Goal: Transaction & Acquisition: Purchase product/service

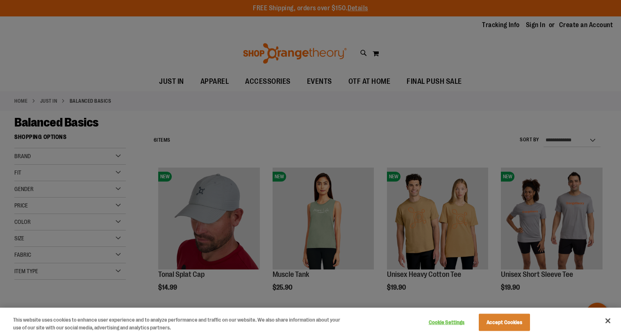
click at [509, 326] on button "Accept Cookies" at bounding box center [504, 321] width 51 height 17
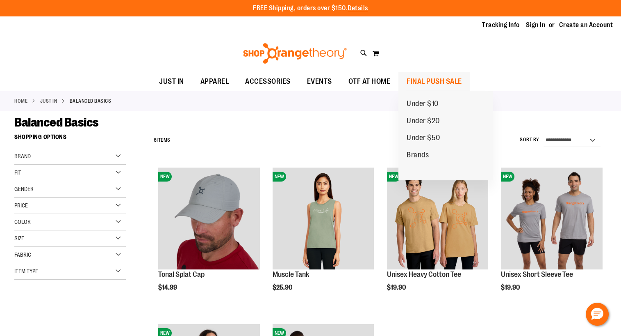
click at [431, 81] on span "FINAL PUSH SALE" at bounding box center [434, 81] width 55 height 18
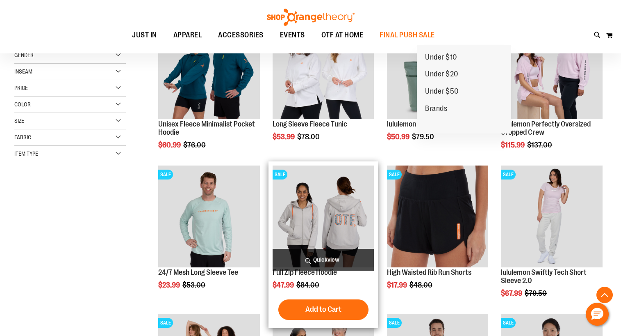
scroll to position [154, 0]
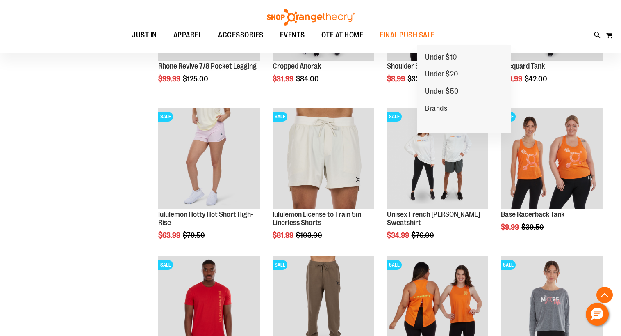
scroll to position [655, 0]
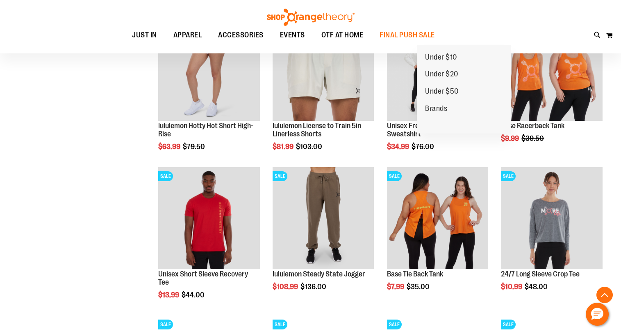
scroll to position [743, 0]
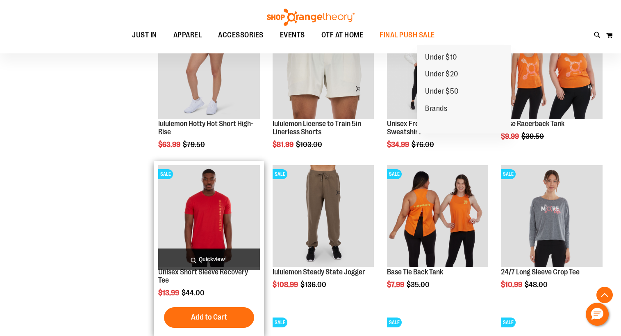
click at [195, 226] on img "product" at bounding box center [209, 216] width 102 height 102
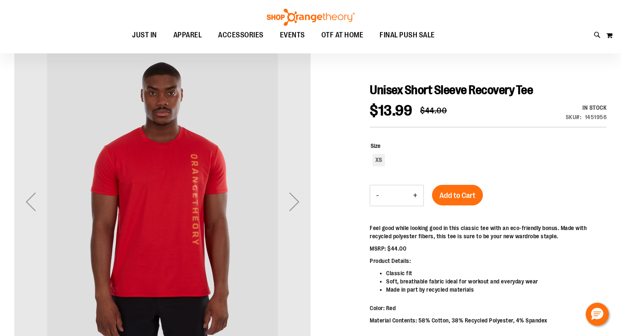
scroll to position [74, 0]
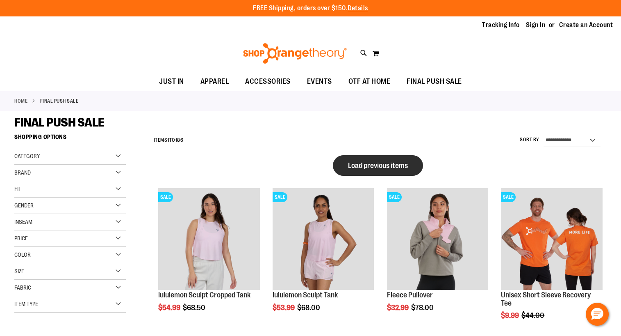
click at [349, 162] on span "Load previous items" at bounding box center [378, 165] width 60 height 8
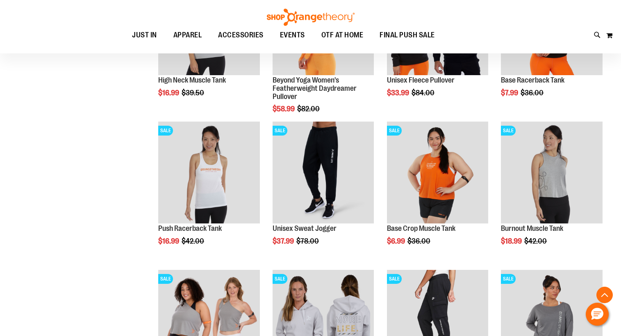
scroll to position [871, 0]
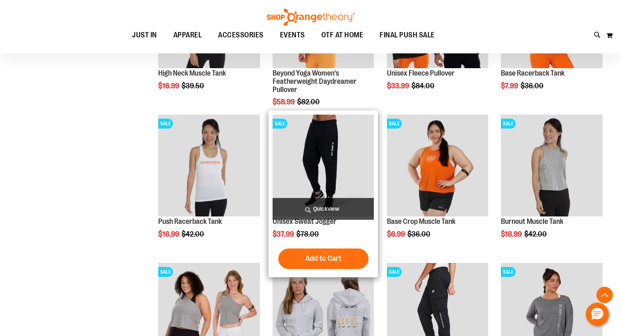
click at [339, 158] on img "product" at bounding box center [324, 165] width 102 height 102
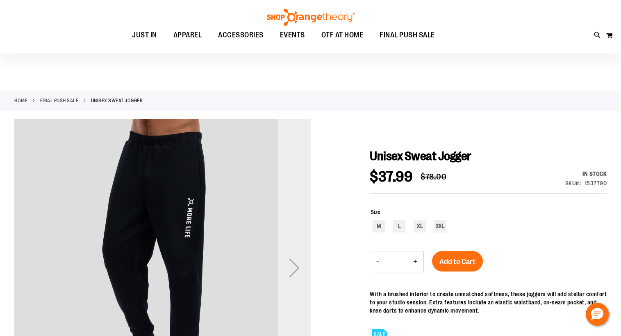
scroll to position [80, 0]
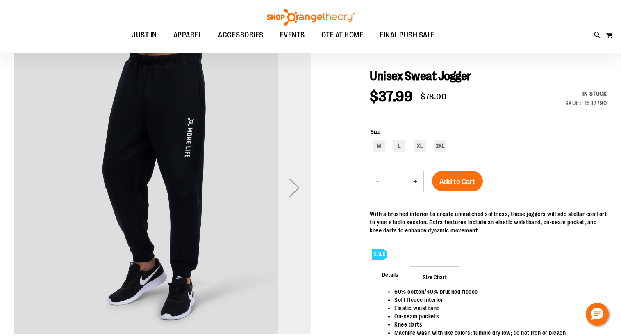
click at [299, 186] on div "Next" at bounding box center [294, 187] width 33 height 33
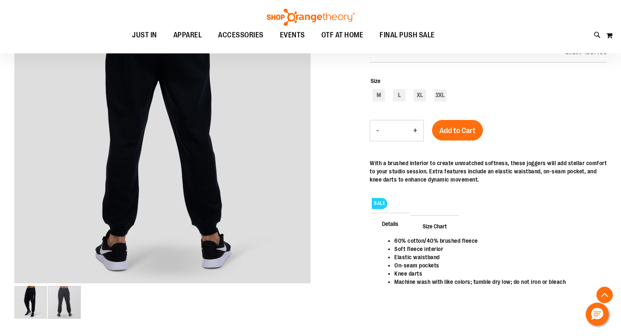
scroll to position [132, 0]
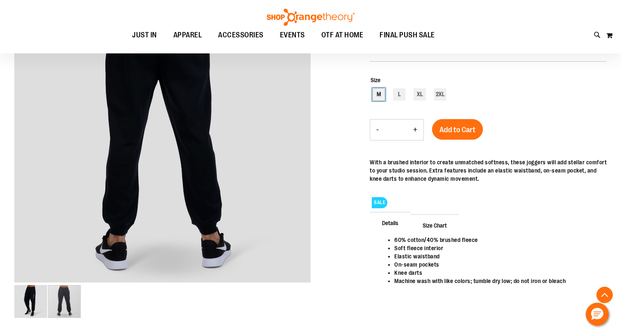
click at [378, 94] on div "M" at bounding box center [379, 94] width 12 height 12
type input "***"
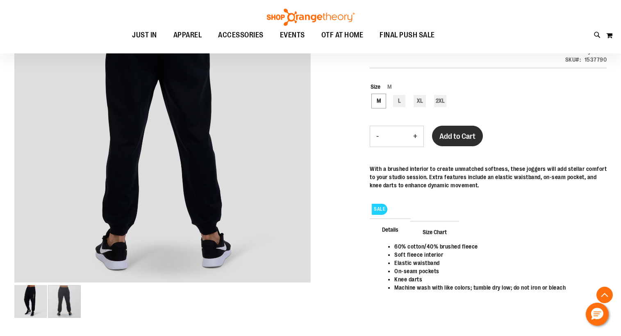
click at [449, 135] on span "Add to Cart" at bounding box center [458, 136] width 36 height 9
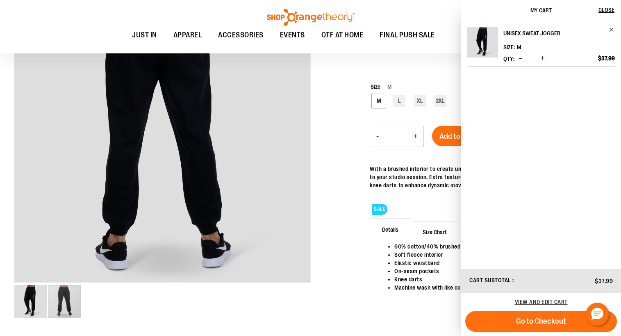
click at [329, 183] on div at bounding box center [310, 157] width 593 height 341
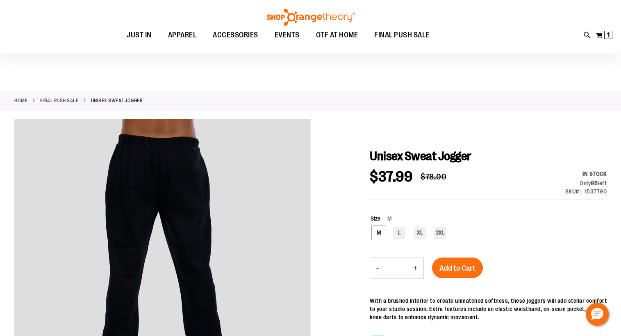
scroll to position [0, 0]
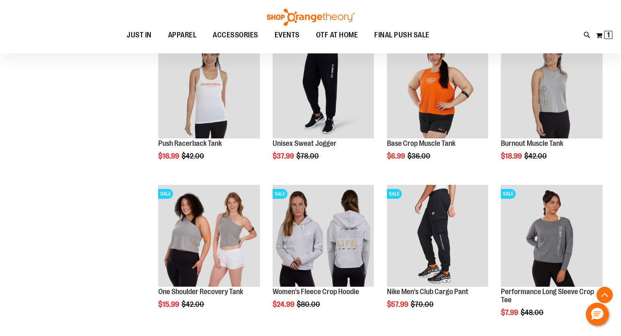
scroll to position [485, 0]
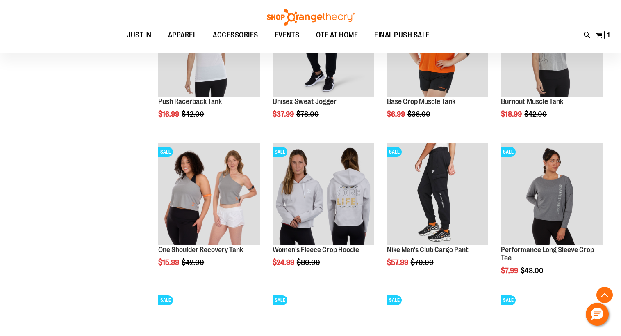
scroll to position [539, 0]
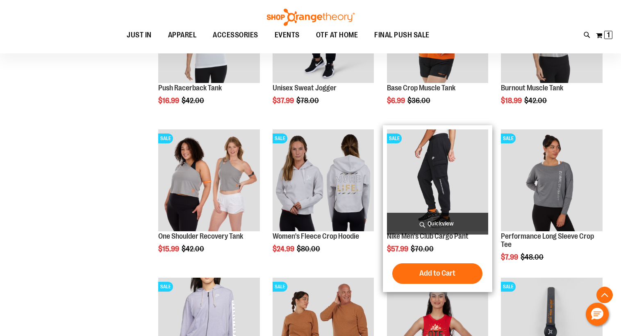
click at [440, 184] on img "product" at bounding box center [438, 180] width 102 height 102
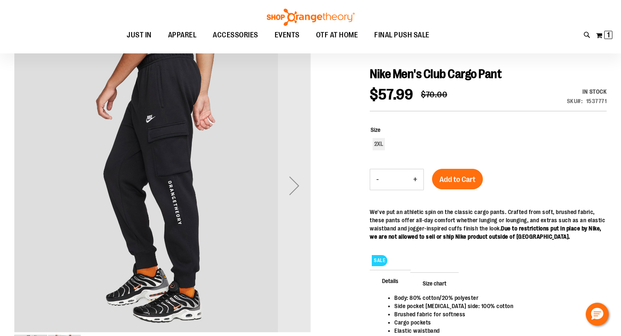
scroll to position [87, 0]
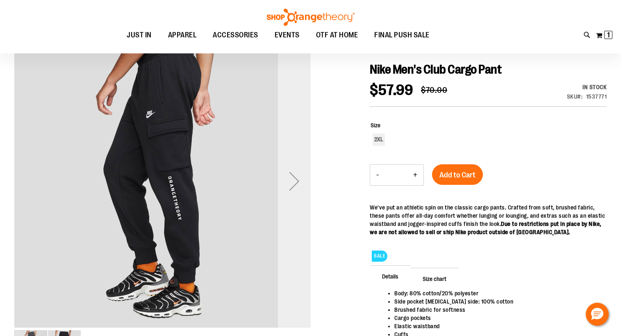
click at [294, 184] on div "Next" at bounding box center [294, 181] width 33 height 33
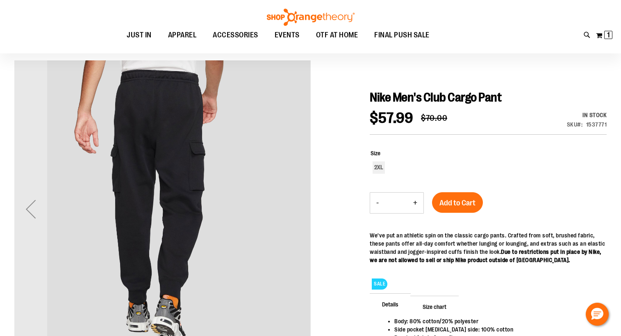
scroll to position [57, 0]
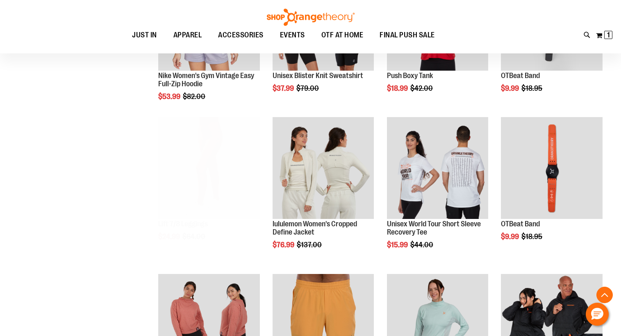
scroll to position [404, 0]
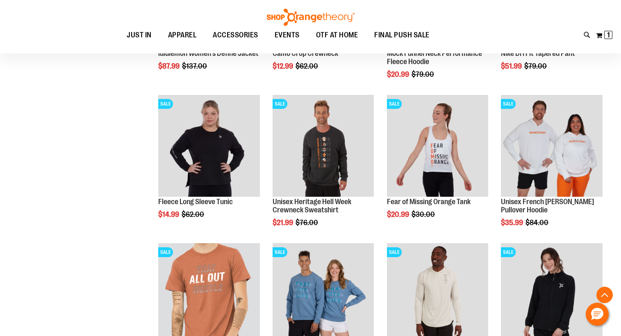
scroll to position [873, 0]
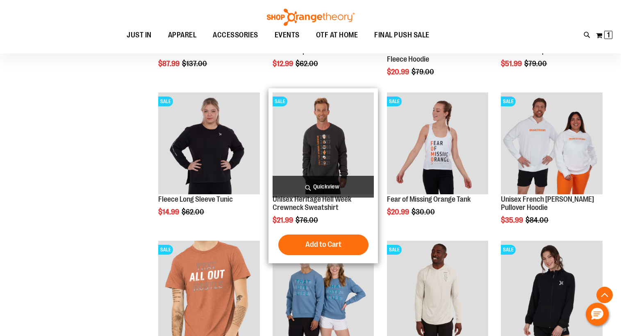
click at [318, 161] on img "product" at bounding box center [324, 143] width 102 height 102
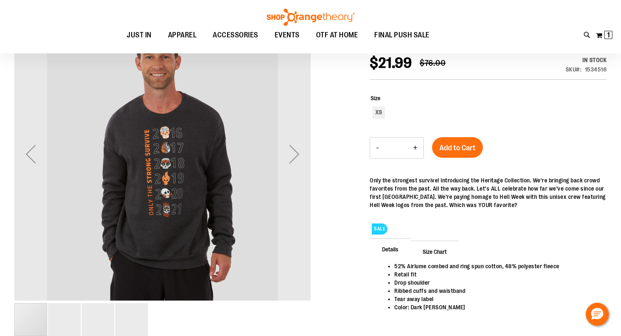
scroll to position [37, 0]
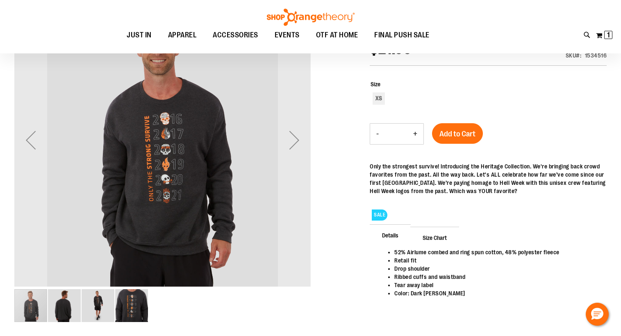
click at [62, 311] on img "image 2 of 4" at bounding box center [64, 305] width 33 height 33
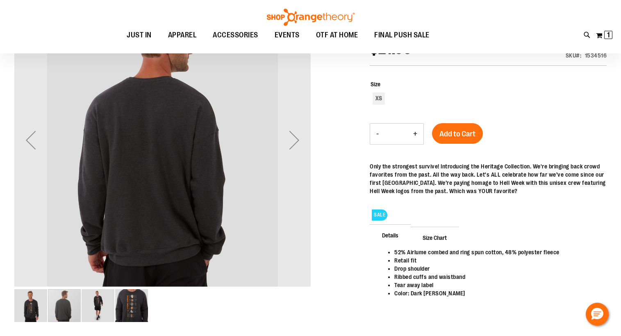
click at [92, 310] on img "image 3 of 4" at bounding box center [98, 305] width 33 height 33
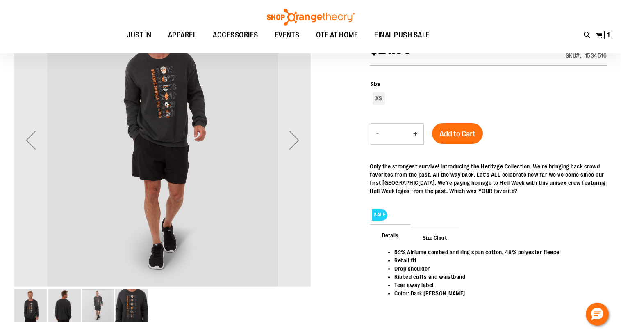
click at [117, 309] on img "image 4 of 4" at bounding box center [131, 305] width 33 height 33
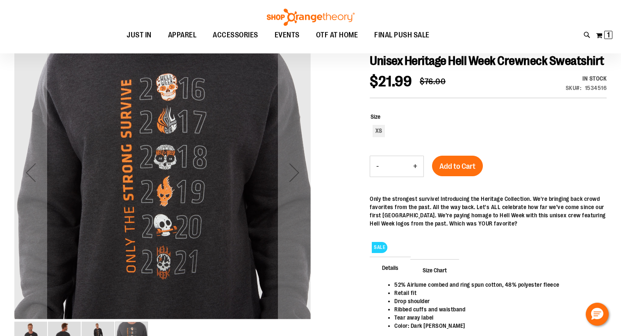
scroll to position [7, 0]
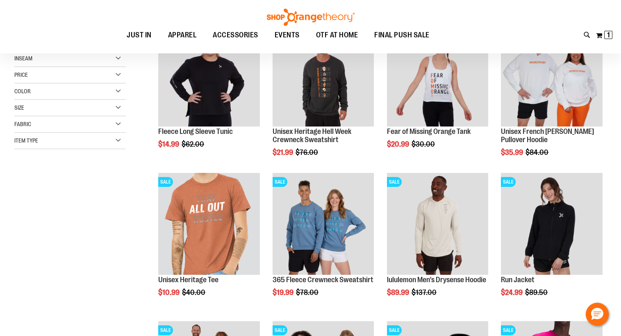
scroll to position [74, 0]
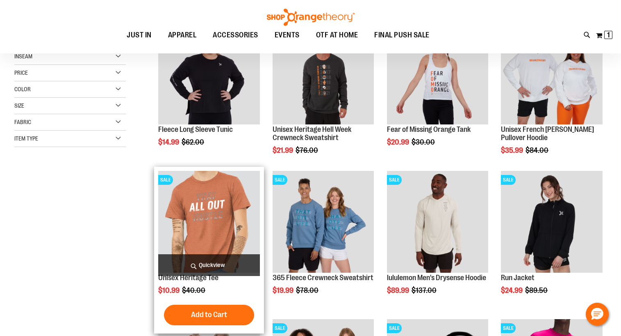
click at [204, 233] on img "product" at bounding box center [209, 222] width 102 height 102
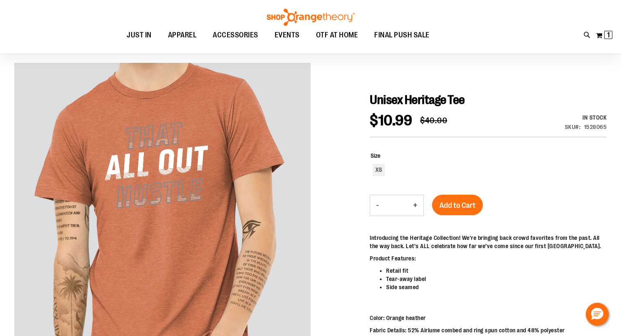
scroll to position [57, 0]
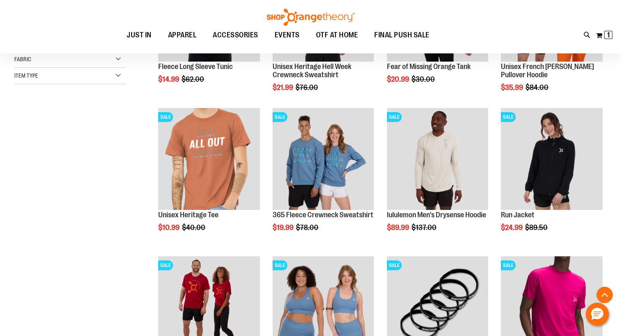
scroll to position [232, 0]
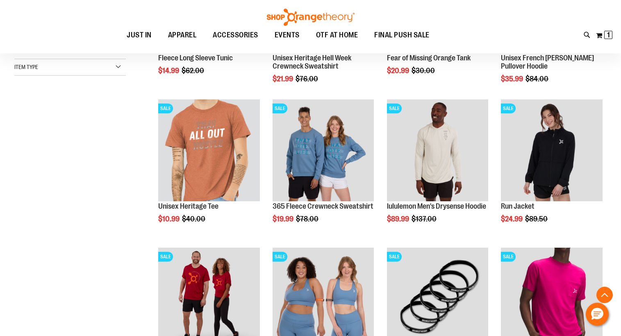
scroll to position [238, 0]
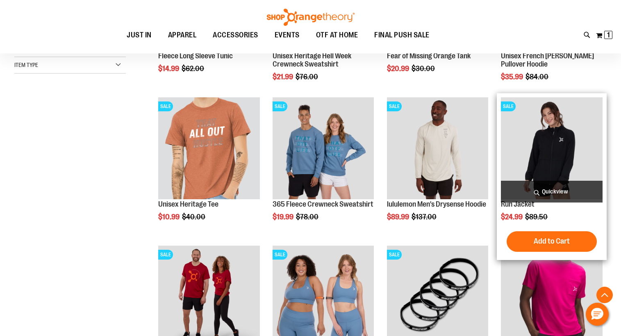
click at [547, 156] on img "product" at bounding box center [552, 148] width 102 height 102
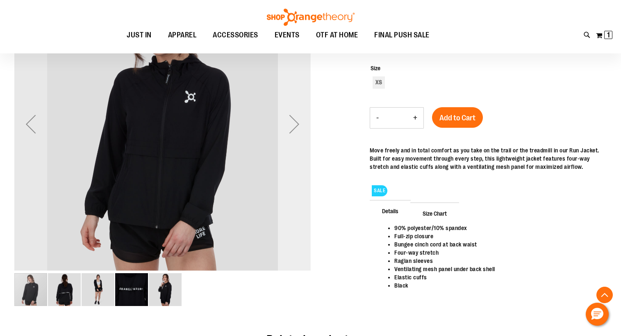
scroll to position [146, 0]
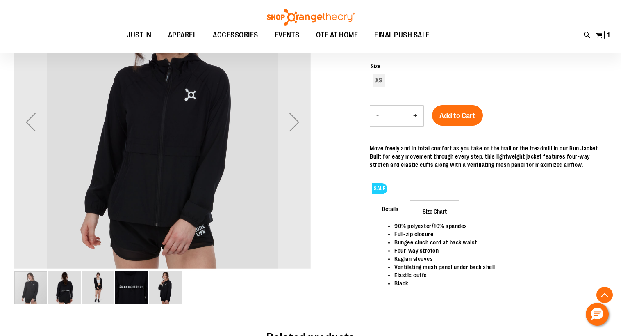
click at [60, 292] on img "image 2 of 5" at bounding box center [64, 287] width 33 height 33
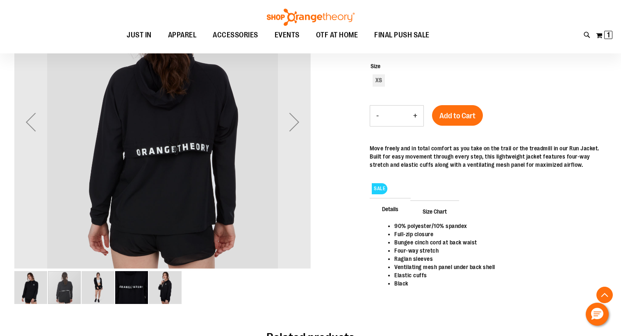
click at [92, 290] on img "image 3 of 5" at bounding box center [98, 287] width 33 height 33
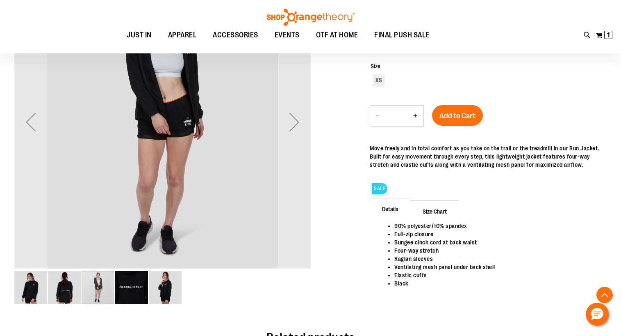
click at [125, 284] on img "image 4 of 5" at bounding box center [131, 287] width 33 height 33
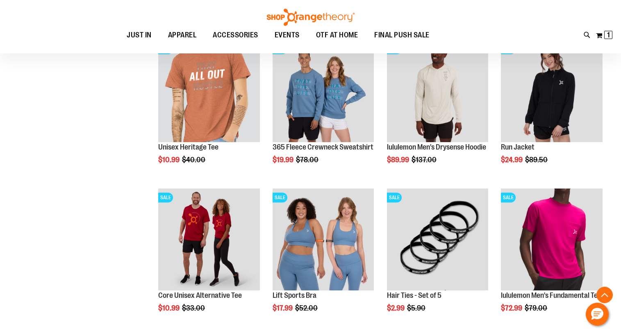
scroll to position [276, 0]
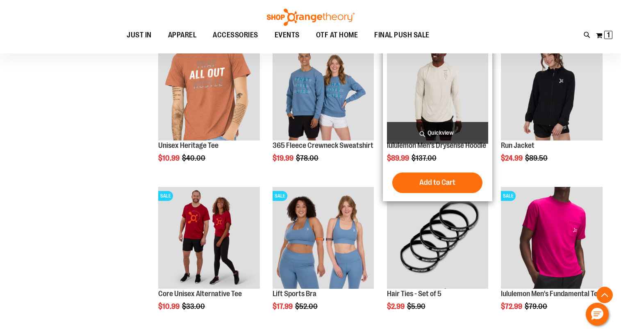
click at [451, 87] on img "product" at bounding box center [438, 90] width 102 height 102
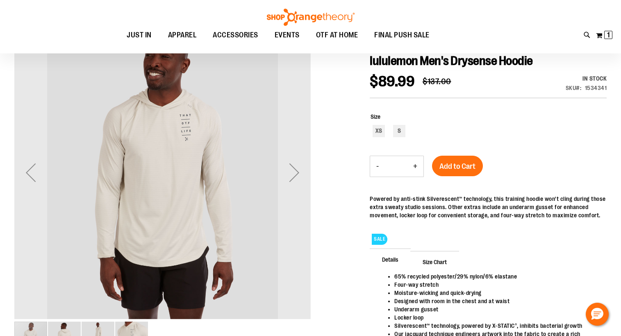
scroll to position [97, 0]
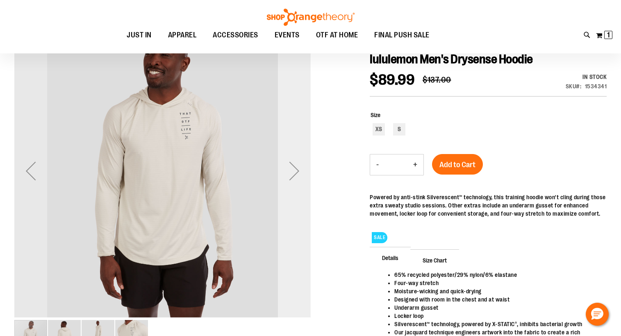
click at [295, 171] on div "Next" at bounding box center [294, 170] width 33 height 33
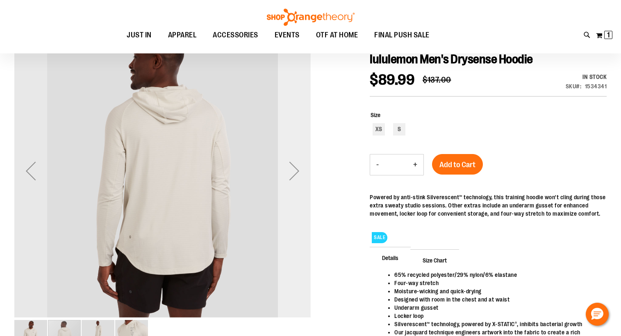
click at [295, 171] on div "Next" at bounding box center [294, 170] width 33 height 33
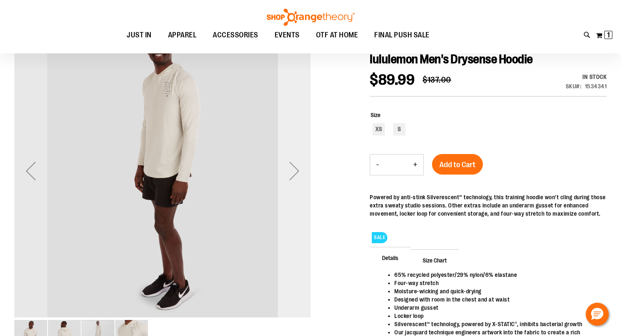
click at [295, 171] on div "Next" at bounding box center [294, 170] width 33 height 33
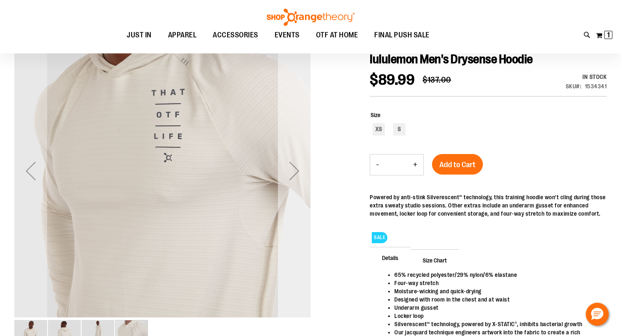
click at [295, 171] on div "Next" at bounding box center [294, 170] width 33 height 33
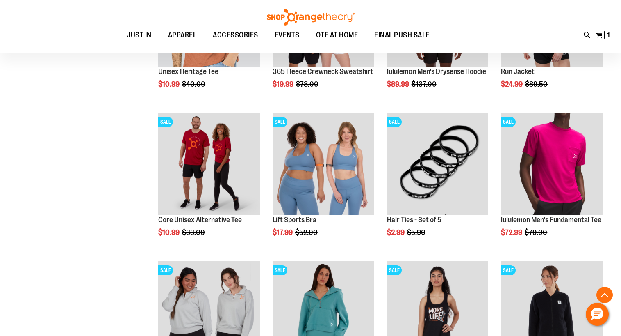
scroll to position [352, 0]
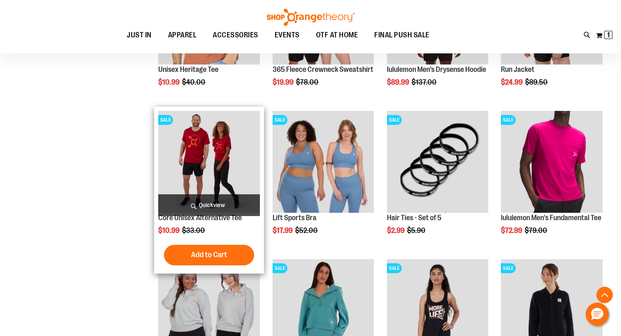
click at [212, 172] on img "product" at bounding box center [209, 162] width 102 height 102
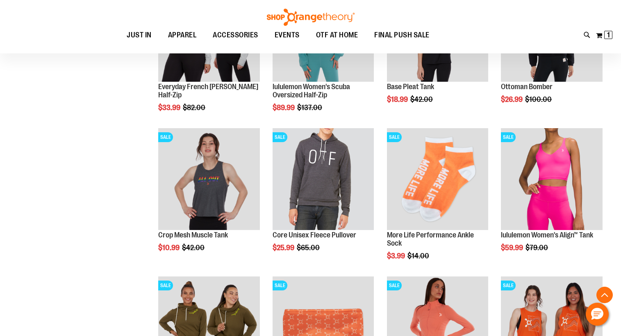
scroll to position [632, 0]
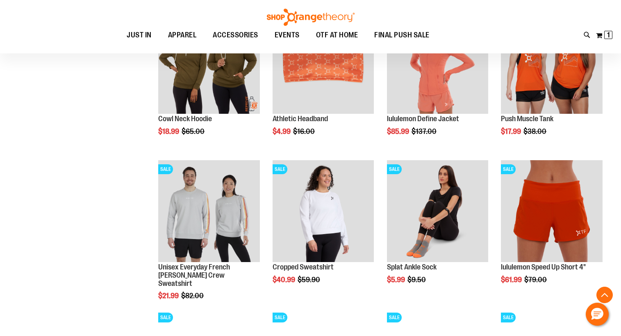
scroll to position [896, 0]
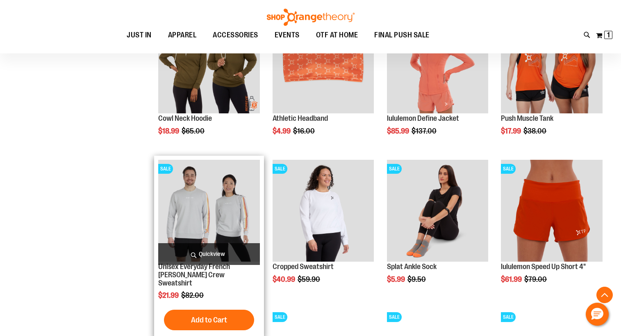
click at [205, 215] on img "product" at bounding box center [209, 211] width 102 height 102
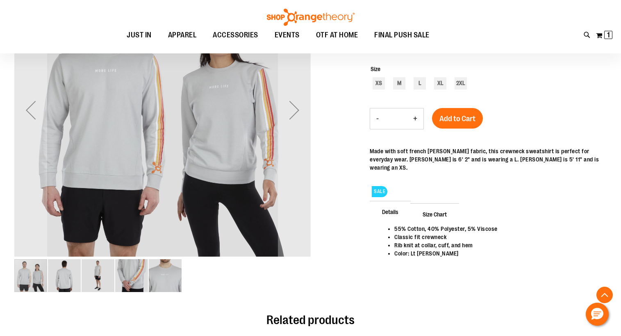
scroll to position [158, 0]
click at [64, 275] on img "image 2 of 5" at bounding box center [64, 274] width 33 height 33
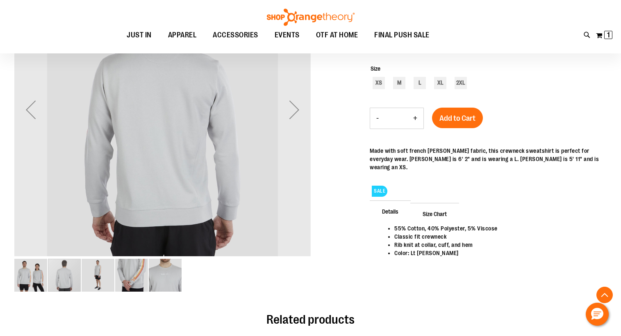
click at [97, 276] on img "image 3 of 5" at bounding box center [98, 274] width 33 height 33
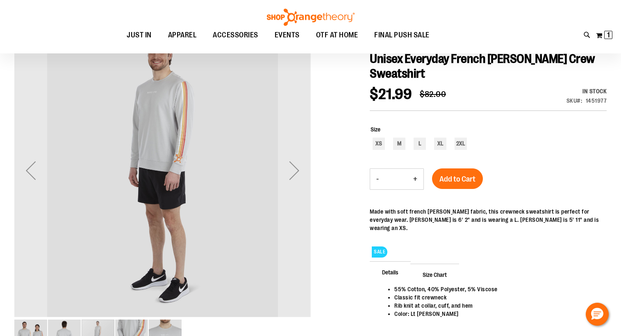
scroll to position [104, 0]
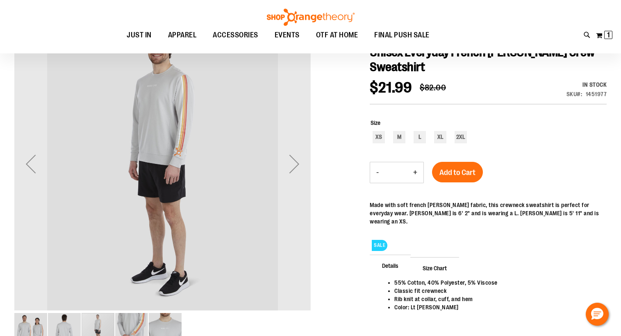
click at [136, 326] on img "image 4 of 5" at bounding box center [131, 329] width 33 height 33
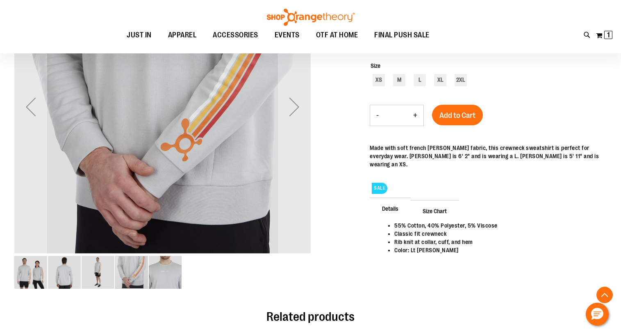
scroll to position [162, 0]
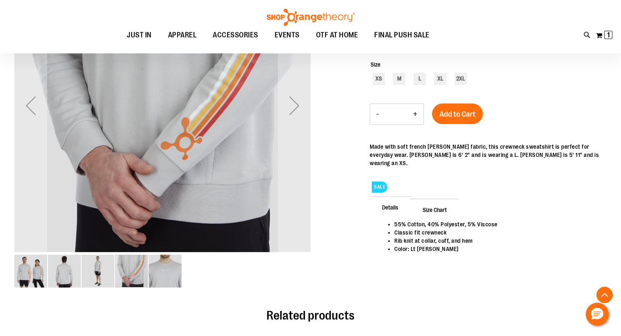
click at [167, 280] on img "image 5 of 5" at bounding box center [165, 270] width 33 height 33
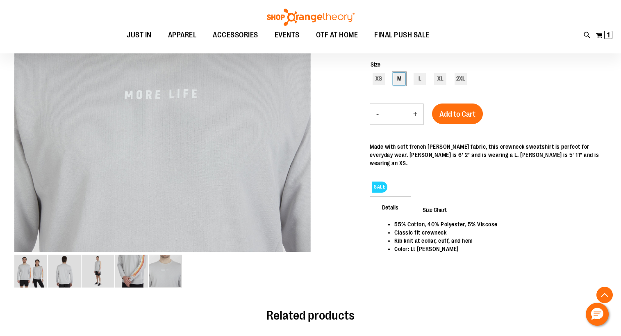
click at [400, 79] on div "M" at bounding box center [399, 79] width 12 height 12
type input "***"
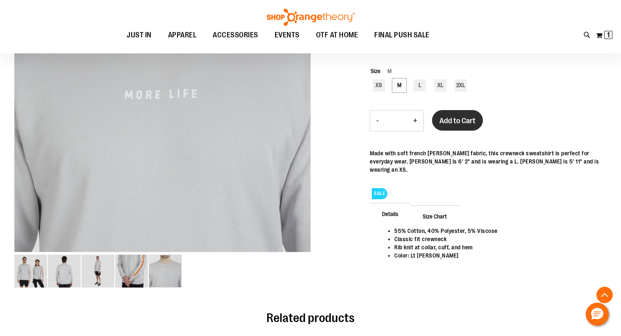
click at [456, 120] on span "Add to Cart" at bounding box center [458, 120] width 36 height 9
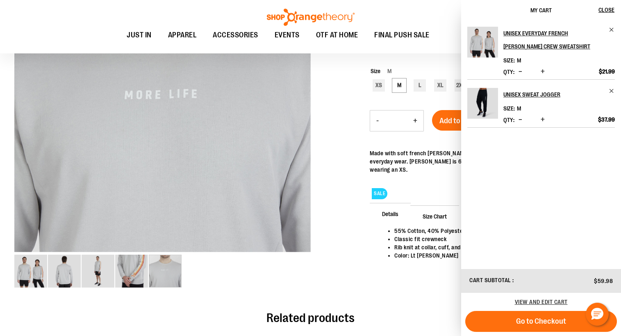
click at [374, 252] on div "55% Cotton, 40% Polyester, 5% Viscose Classic fit crewneck Rib knit at collar, …" at bounding box center [488, 255] width 237 height 59
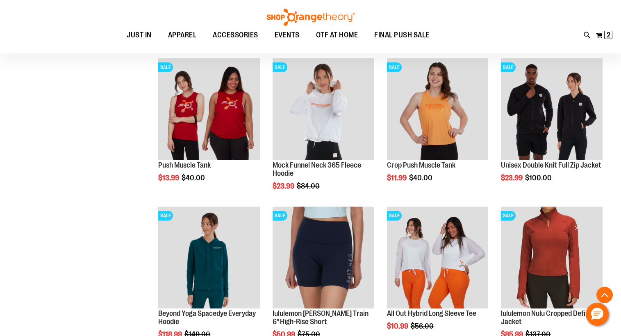
scroll to position [461, 0]
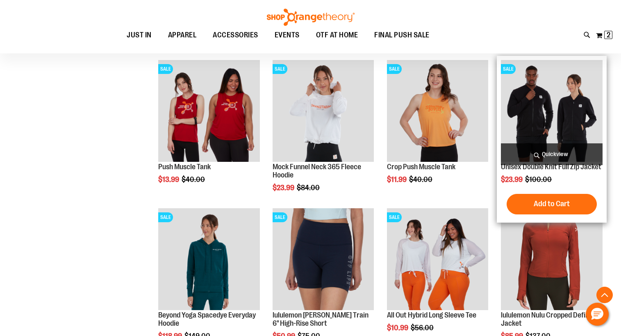
click at [567, 102] on img "product" at bounding box center [552, 111] width 102 height 102
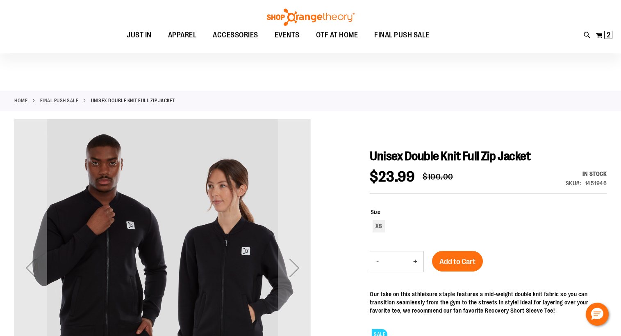
scroll to position [73, 0]
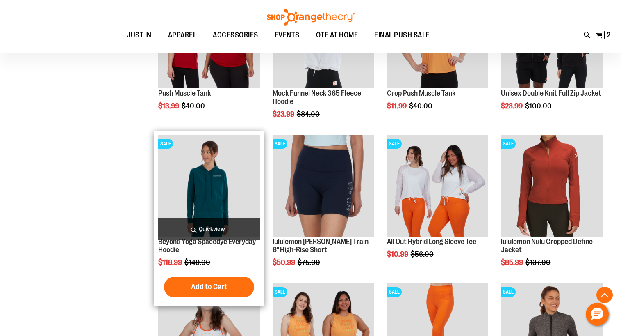
scroll to position [649, 0]
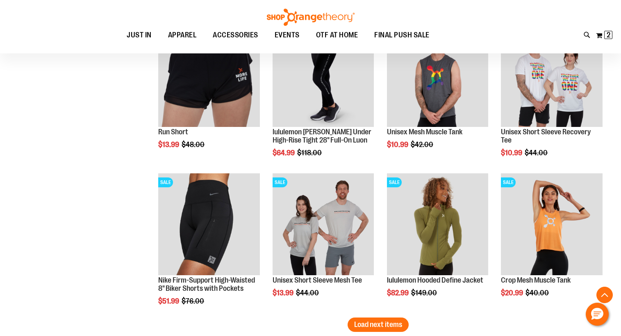
scroll to position [1200, 0]
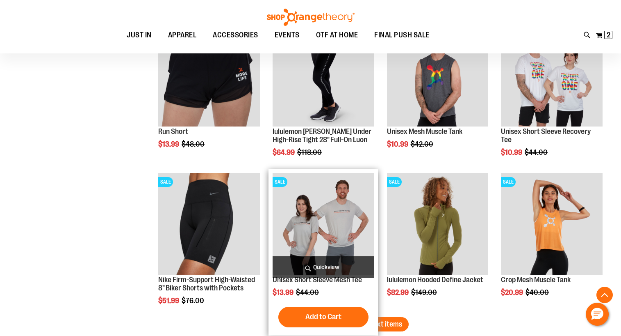
click at [342, 224] on img "product" at bounding box center [324, 224] width 102 height 102
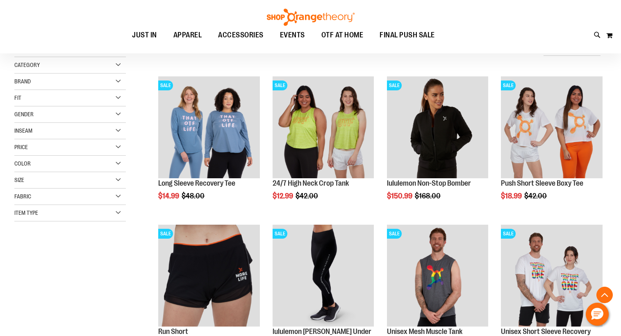
scroll to position [404, 0]
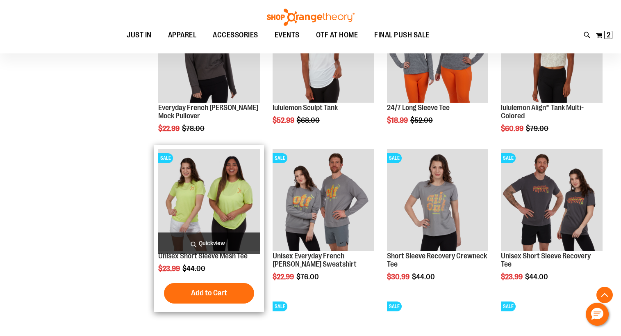
scroll to position [520, 0]
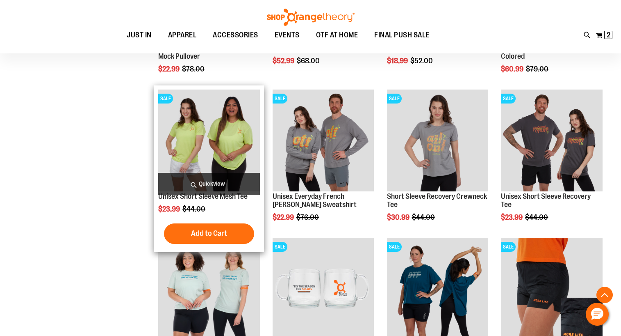
scroll to position [580, 0]
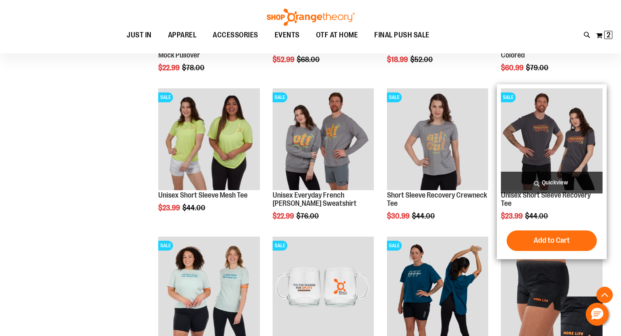
click at [538, 150] on img "product" at bounding box center [552, 139] width 102 height 102
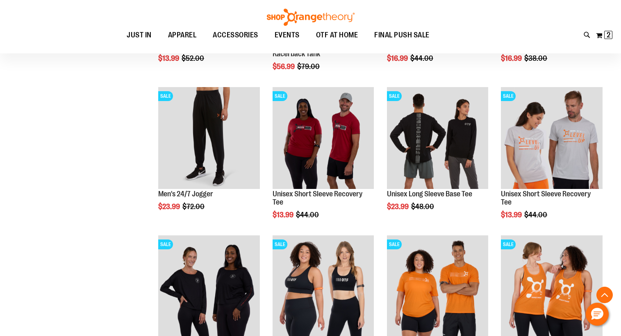
scroll to position [437, 0]
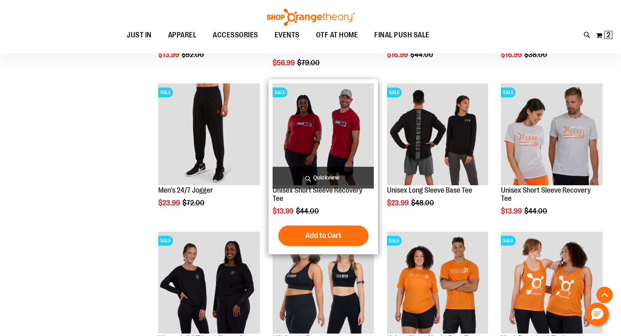
click at [346, 130] on img "product" at bounding box center [324, 134] width 102 height 102
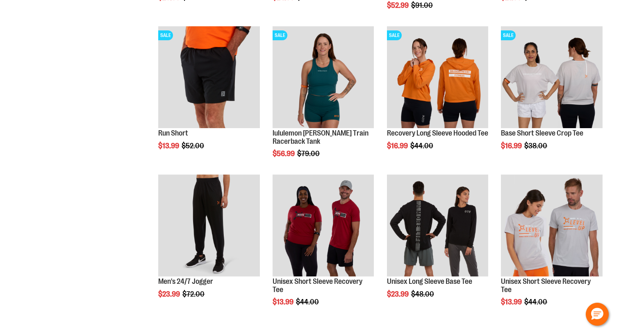
scroll to position [437, 0]
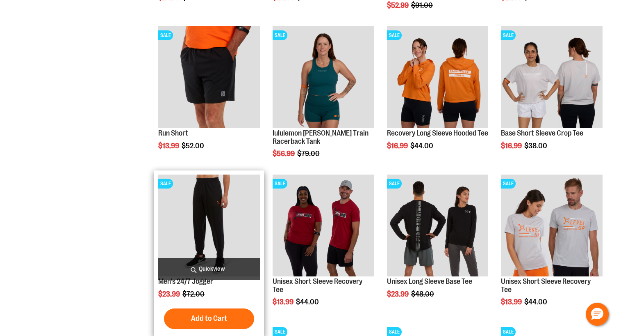
click at [200, 212] on img "product" at bounding box center [209, 225] width 102 height 102
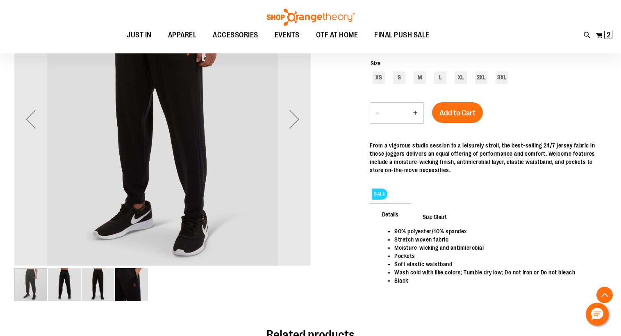
scroll to position [149, 0]
click at [63, 285] on img "image 2 of 4" at bounding box center [64, 283] width 33 height 33
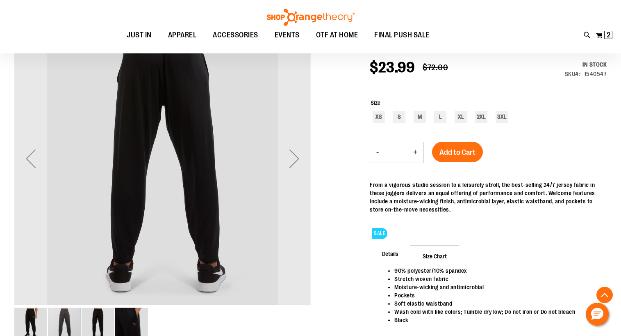
scroll to position [107, 0]
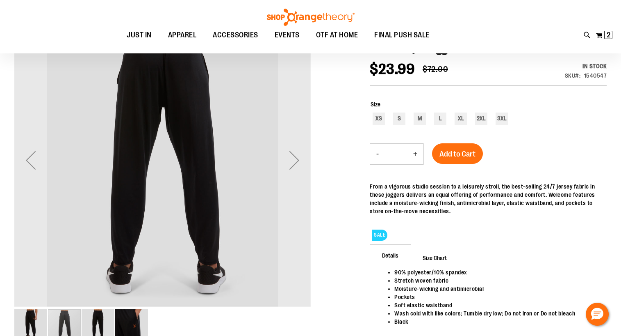
click at [103, 317] on img "image 3 of 4" at bounding box center [98, 325] width 33 height 33
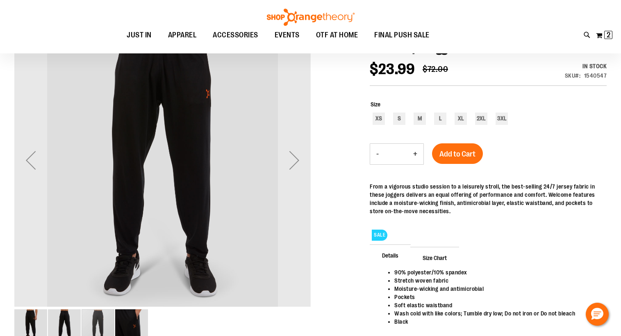
click at [126, 322] on img "image 4 of 4" at bounding box center [131, 325] width 33 height 33
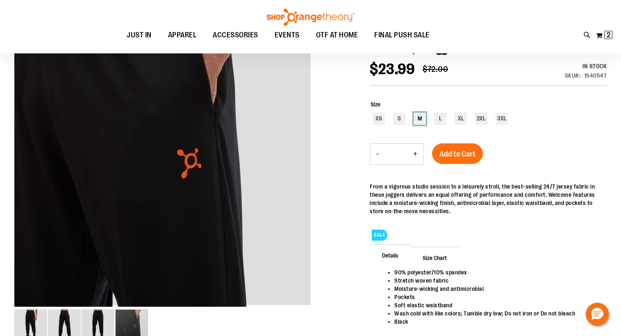
click at [419, 116] on div "M" at bounding box center [420, 118] width 12 height 12
type input "***"
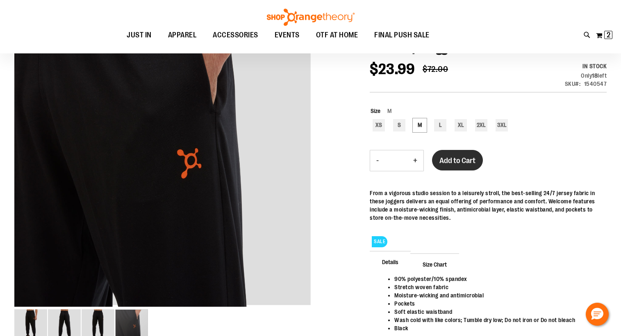
click at [457, 158] on span "Add to Cart" at bounding box center [458, 160] width 36 height 9
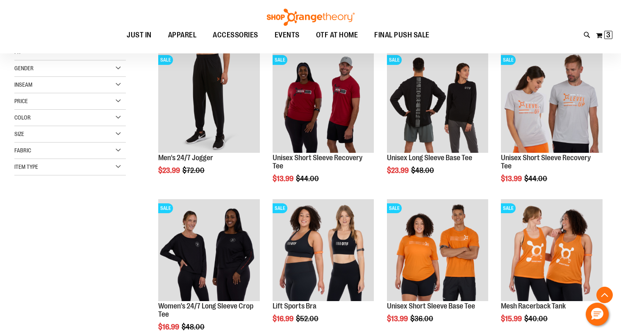
scroll to position [135, 0]
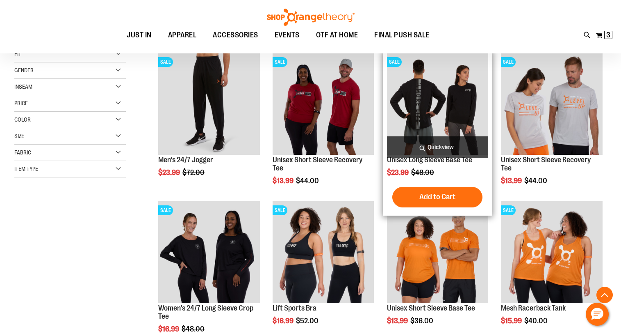
click at [423, 101] on img "product" at bounding box center [438, 104] width 102 height 102
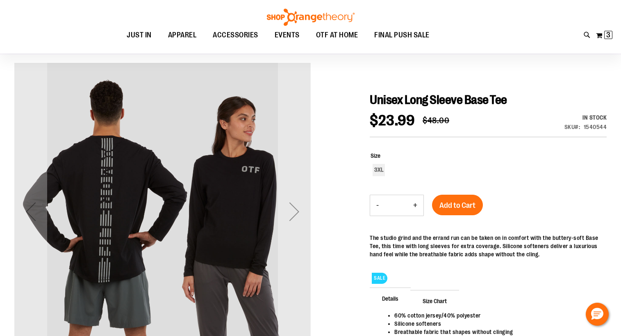
scroll to position [57, 0]
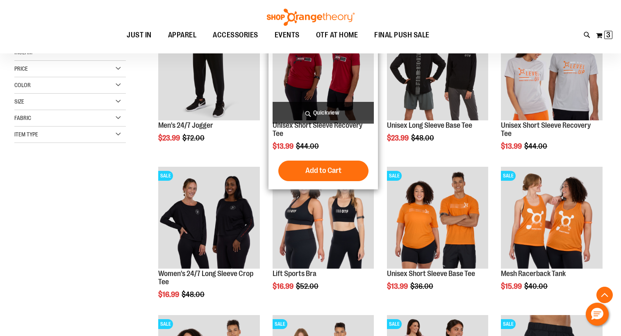
scroll to position [170, 0]
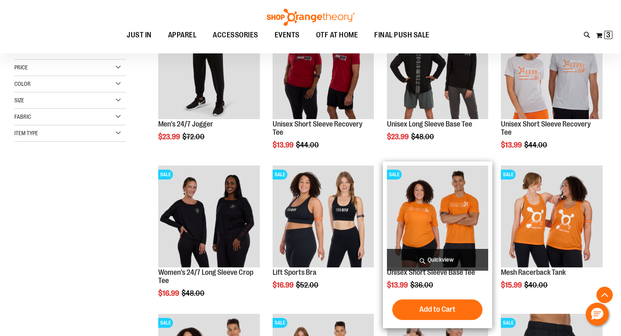
click at [443, 216] on img "product" at bounding box center [438, 216] width 102 height 102
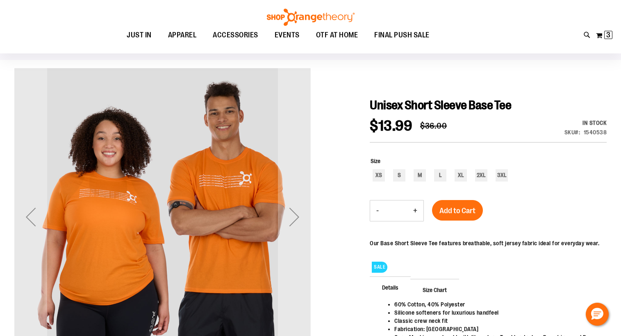
scroll to position [53, 0]
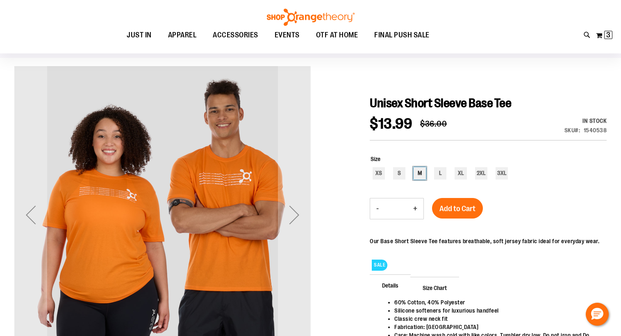
click at [420, 173] on div "M" at bounding box center [420, 173] width 12 height 12
type input "***"
click at [463, 207] on span "Add to Cart" at bounding box center [458, 208] width 36 height 9
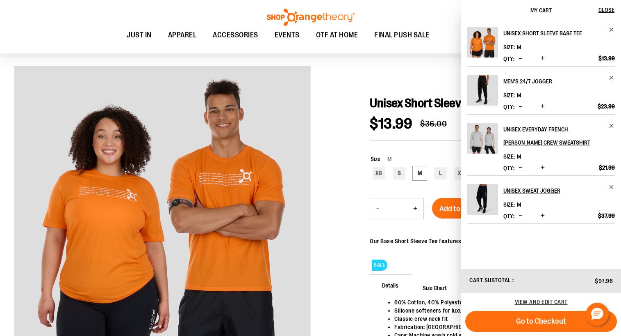
click at [335, 229] on div at bounding box center [310, 236] width 593 height 341
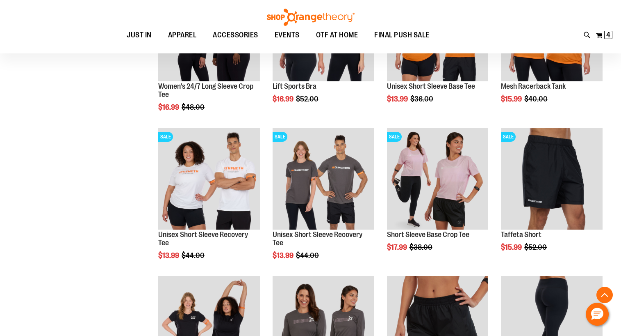
scroll to position [336, 0]
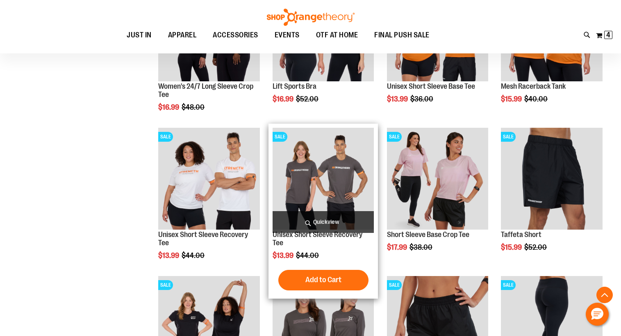
click at [352, 177] on img "product" at bounding box center [324, 179] width 102 height 102
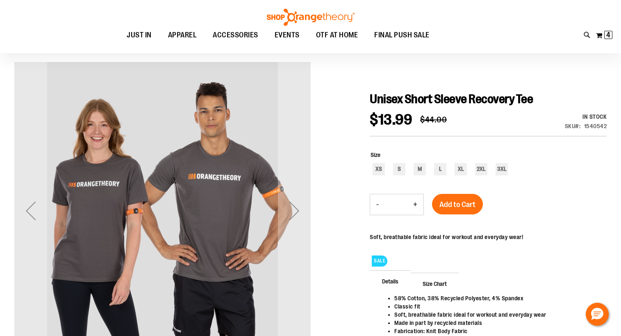
scroll to position [59, 0]
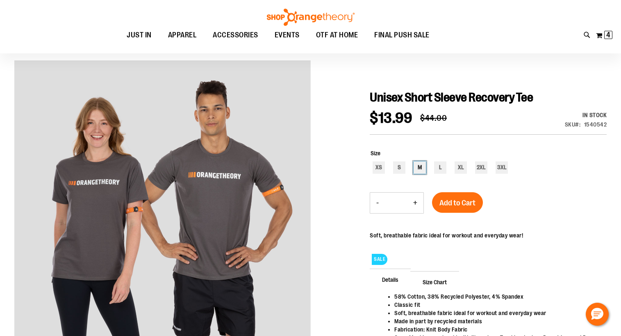
click at [419, 165] on div "M" at bounding box center [420, 167] width 12 height 12
type input "***"
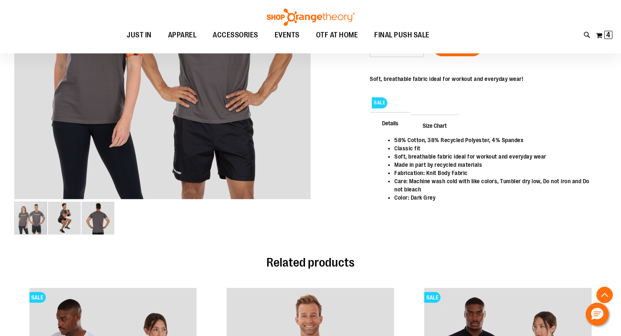
scroll to position [204, 0]
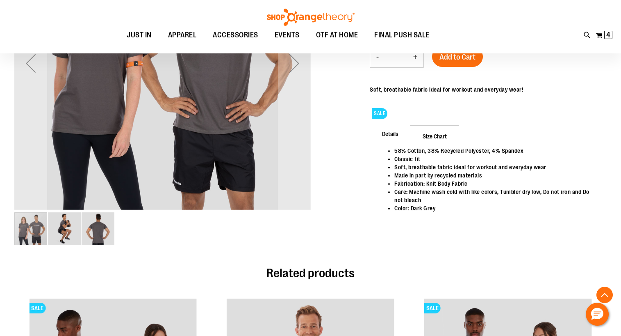
click at [63, 229] on img "image 2 of 3" at bounding box center [64, 228] width 33 height 33
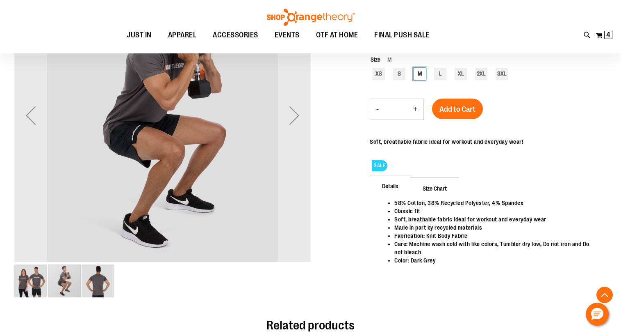
scroll to position [160, 0]
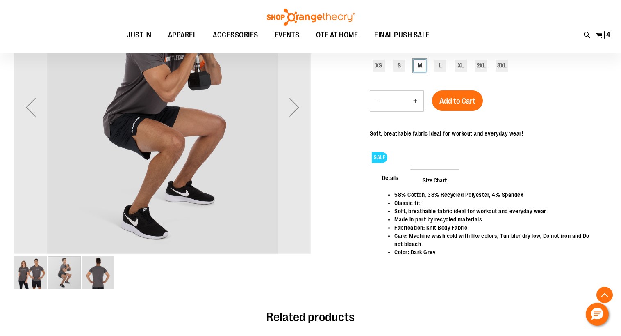
click at [97, 271] on img "image 3 of 3" at bounding box center [98, 272] width 33 height 33
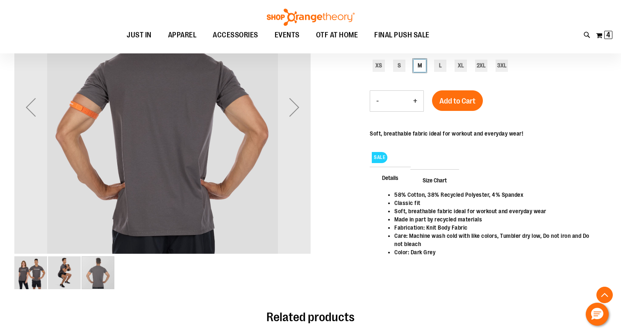
click at [72, 272] on img "image 2 of 3" at bounding box center [64, 272] width 33 height 33
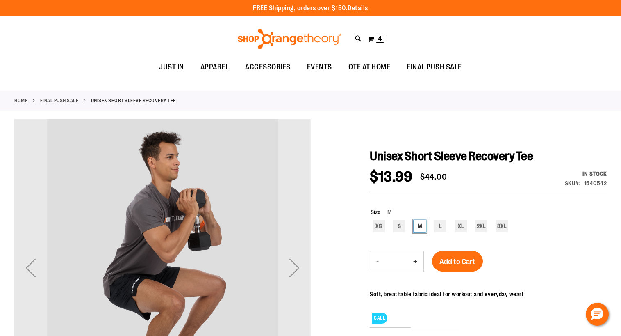
scroll to position [0, 0]
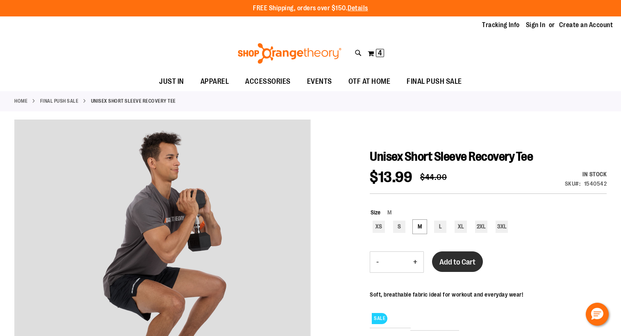
click at [457, 260] on span "Add to Cart" at bounding box center [458, 261] width 36 height 9
click at [334, 206] on div at bounding box center [310, 289] width 593 height 341
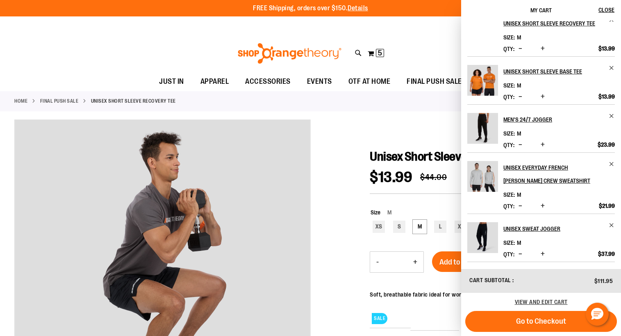
scroll to position [10, 0]
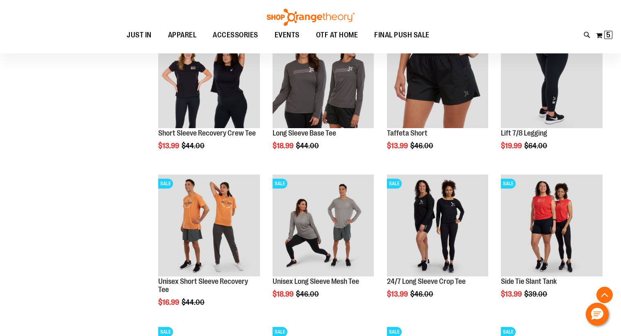
scroll to position [587, 0]
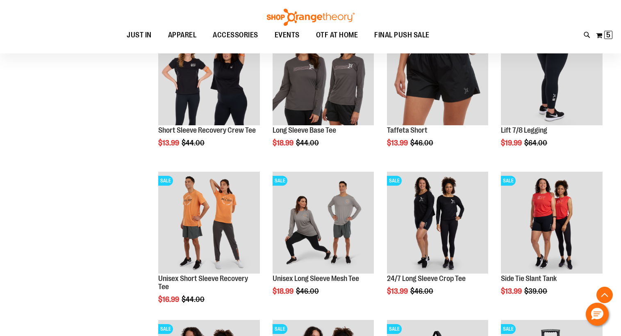
scroll to position [592, 0]
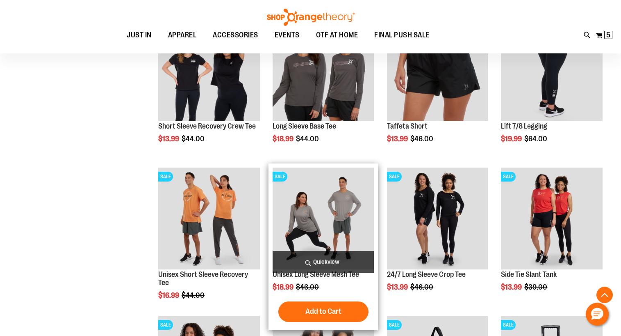
click at [347, 181] on img "product" at bounding box center [324, 218] width 102 height 102
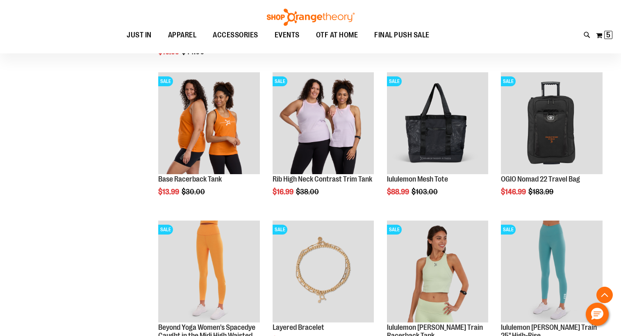
scroll to position [302, 0]
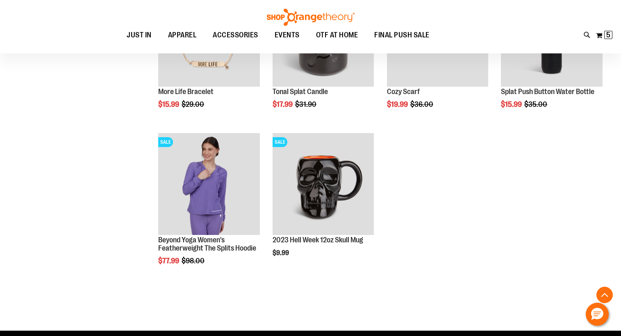
scroll to position [982, 0]
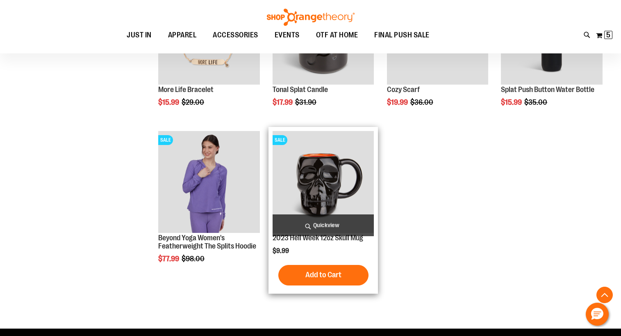
click at [310, 177] on img "product" at bounding box center [324, 182] width 102 height 102
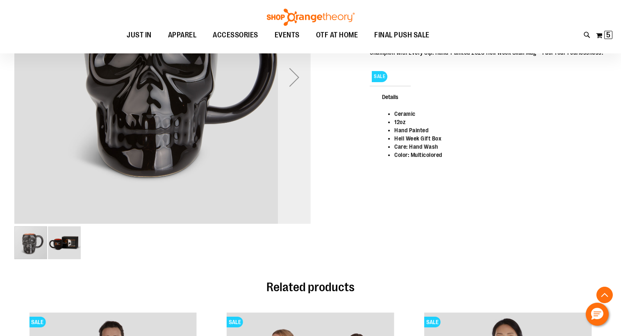
scroll to position [153, 0]
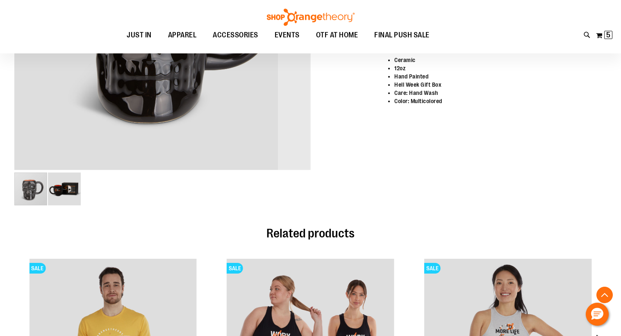
click at [68, 191] on img "image 2 of 2" at bounding box center [64, 188] width 33 height 33
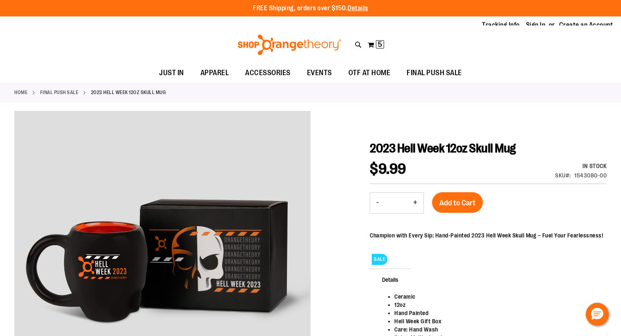
scroll to position [0, 0]
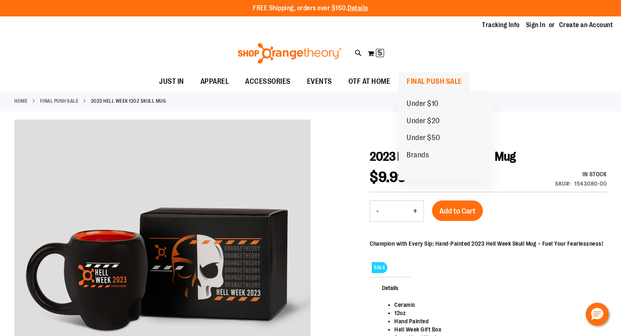
click at [424, 81] on span "FINAL PUSH SALE" at bounding box center [434, 81] width 55 height 18
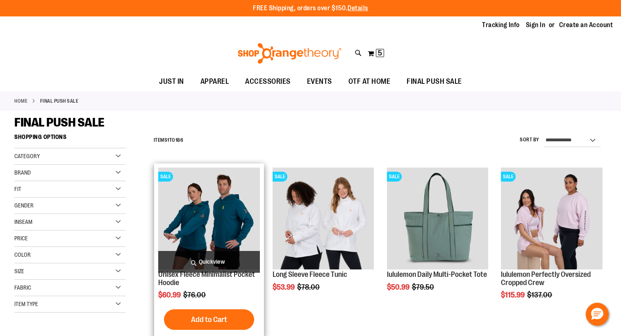
click at [224, 220] on img "product" at bounding box center [209, 218] width 102 height 102
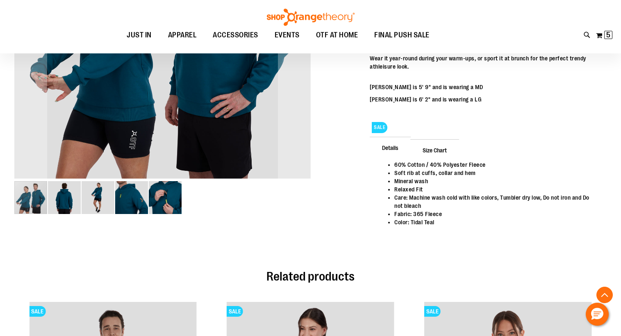
scroll to position [167, 0]
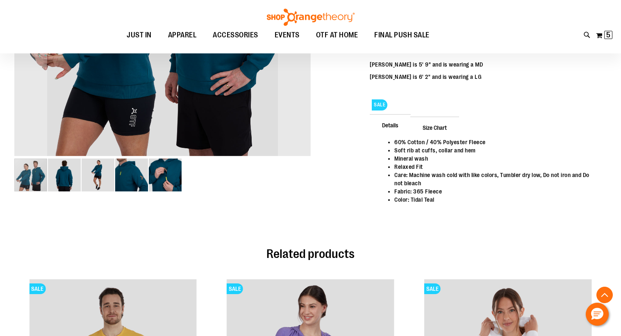
click at [174, 183] on img "image 5 of 5" at bounding box center [165, 174] width 33 height 33
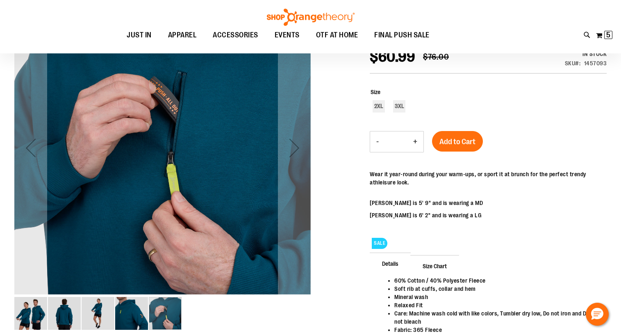
scroll to position [24, 0]
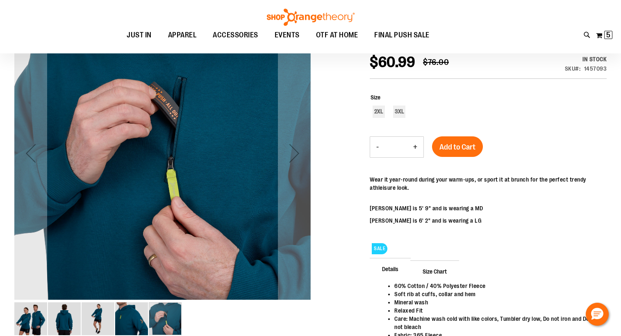
click at [142, 314] on img "image 4 of 5" at bounding box center [131, 318] width 33 height 33
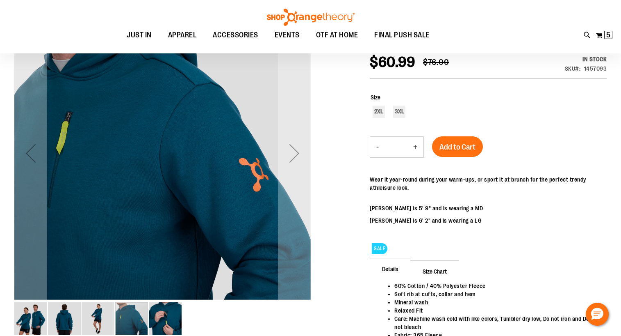
click at [108, 314] on img "image 3 of 5" at bounding box center [98, 318] width 33 height 33
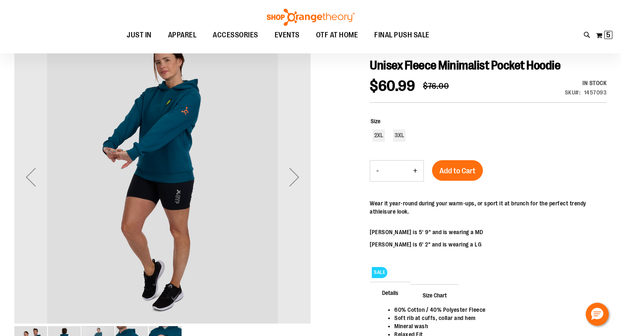
scroll to position [0, 0]
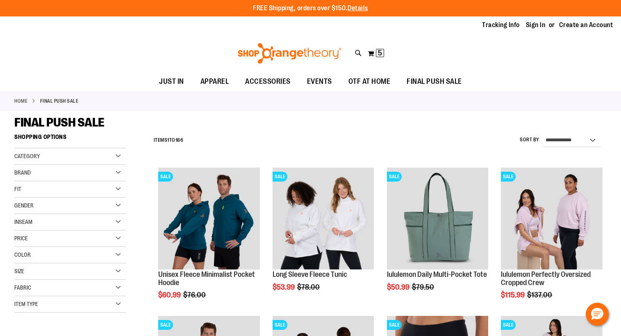
click at [120, 302] on div "Item Type" at bounding box center [70, 304] width 112 height 16
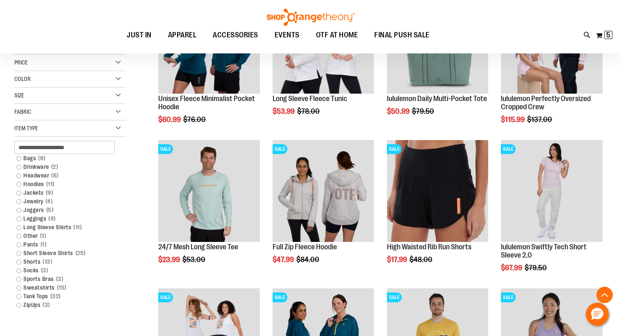
scroll to position [176, 0]
click at [19, 174] on link "Headwear 6 items" at bounding box center [65, 175] width 107 height 9
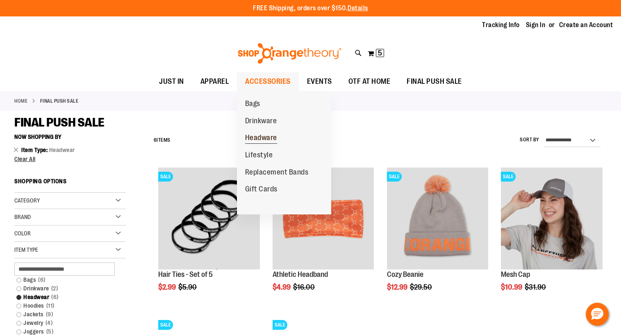
click at [259, 137] on span "Headware" at bounding box center [261, 138] width 32 height 10
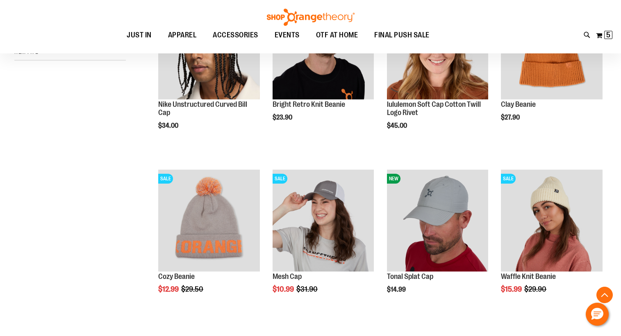
scroll to position [170, 0]
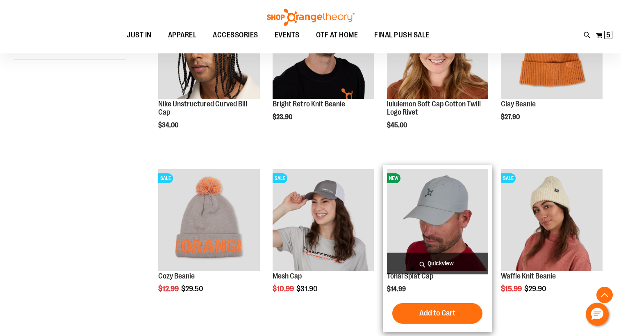
click at [409, 210] on img "product" at bounding box center [438, 220] width 102 height 102
